Goal: Task Accomplishment & Management: Use online tool/utility

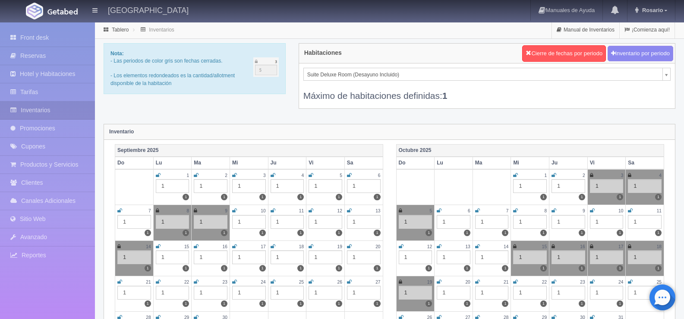
click at [50, 106] on link "Inventarios" at bounding box center [47, 110] width 95 height 18
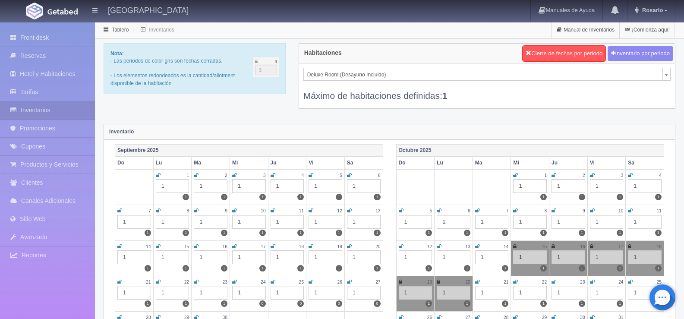
scroll to position [86, 0]
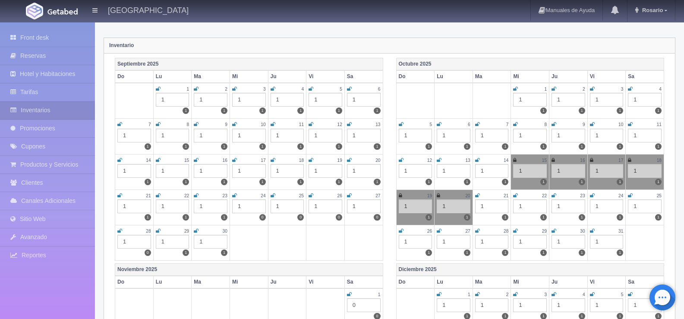
click at [121, 123] on icon at bounding box center [119, 124] width 5 height 5
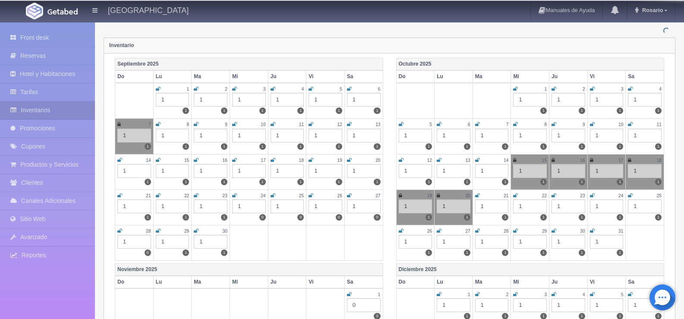
click at [159, 123] on icon at bounding box center [158, 124] width 5 height 5
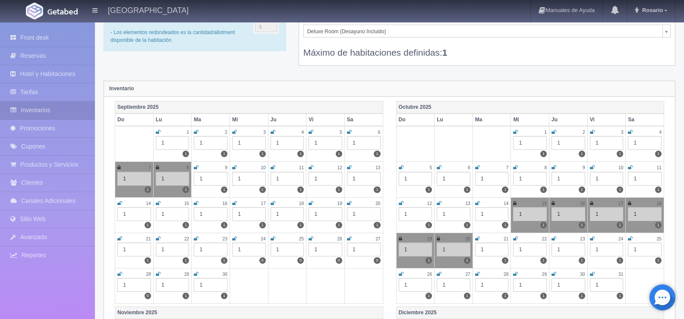
scroll to position [0, 0]
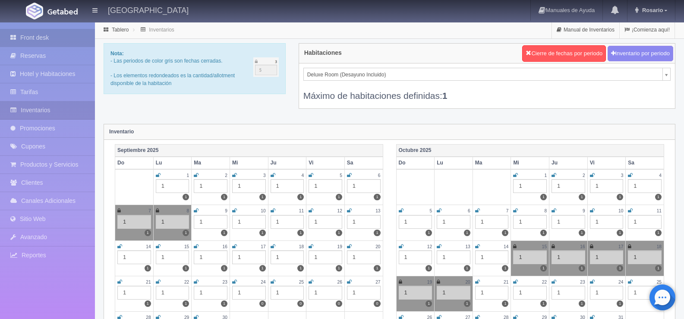
click at [44, 35] on link "Front desk" at bounding box center [47, 38] width 95 height 18
